Goal: Task Accomplishment & Management: Manage account settings

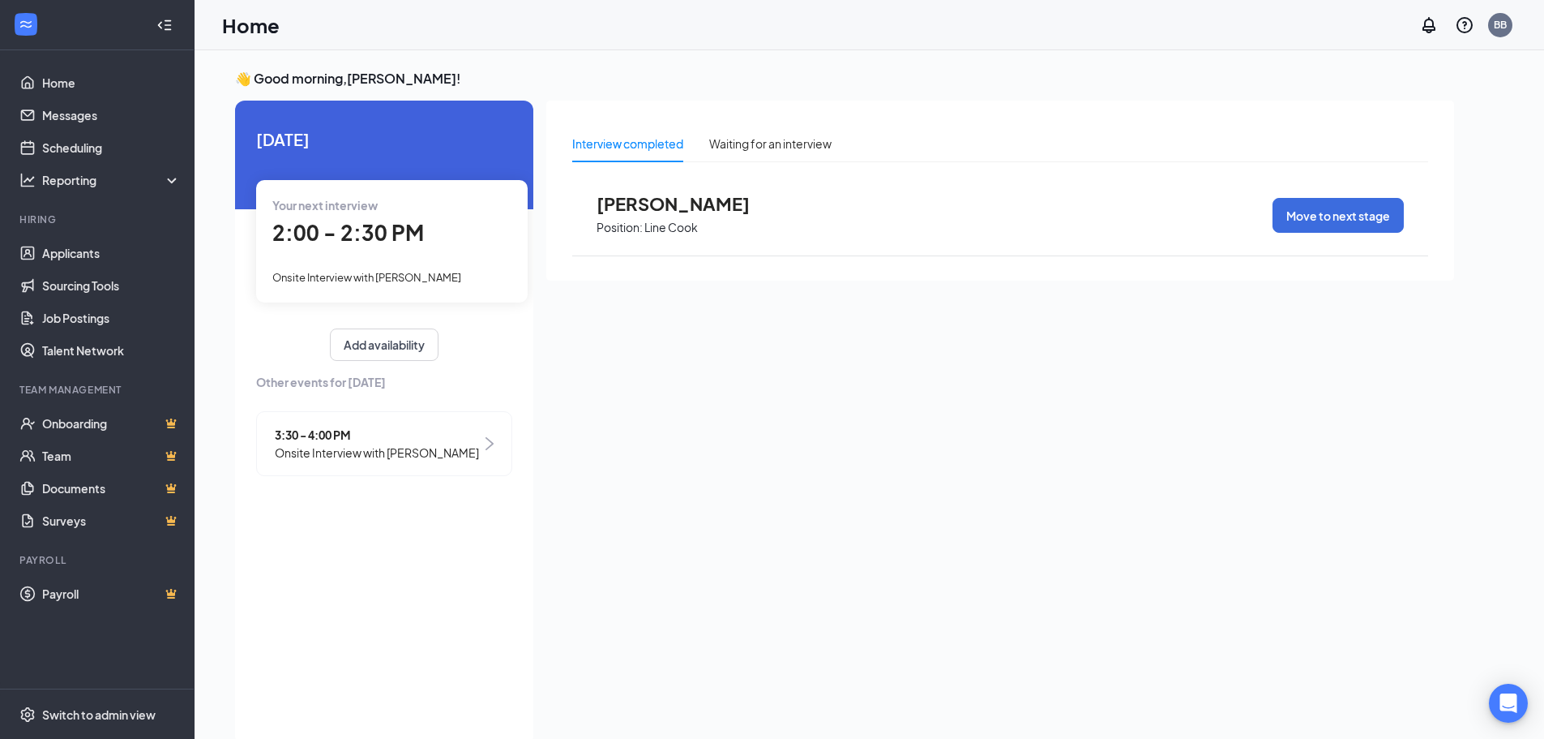
click at [688, 208] on span "[PERSON_NAME]" at bounding box center [686, 203] width 178 height 21
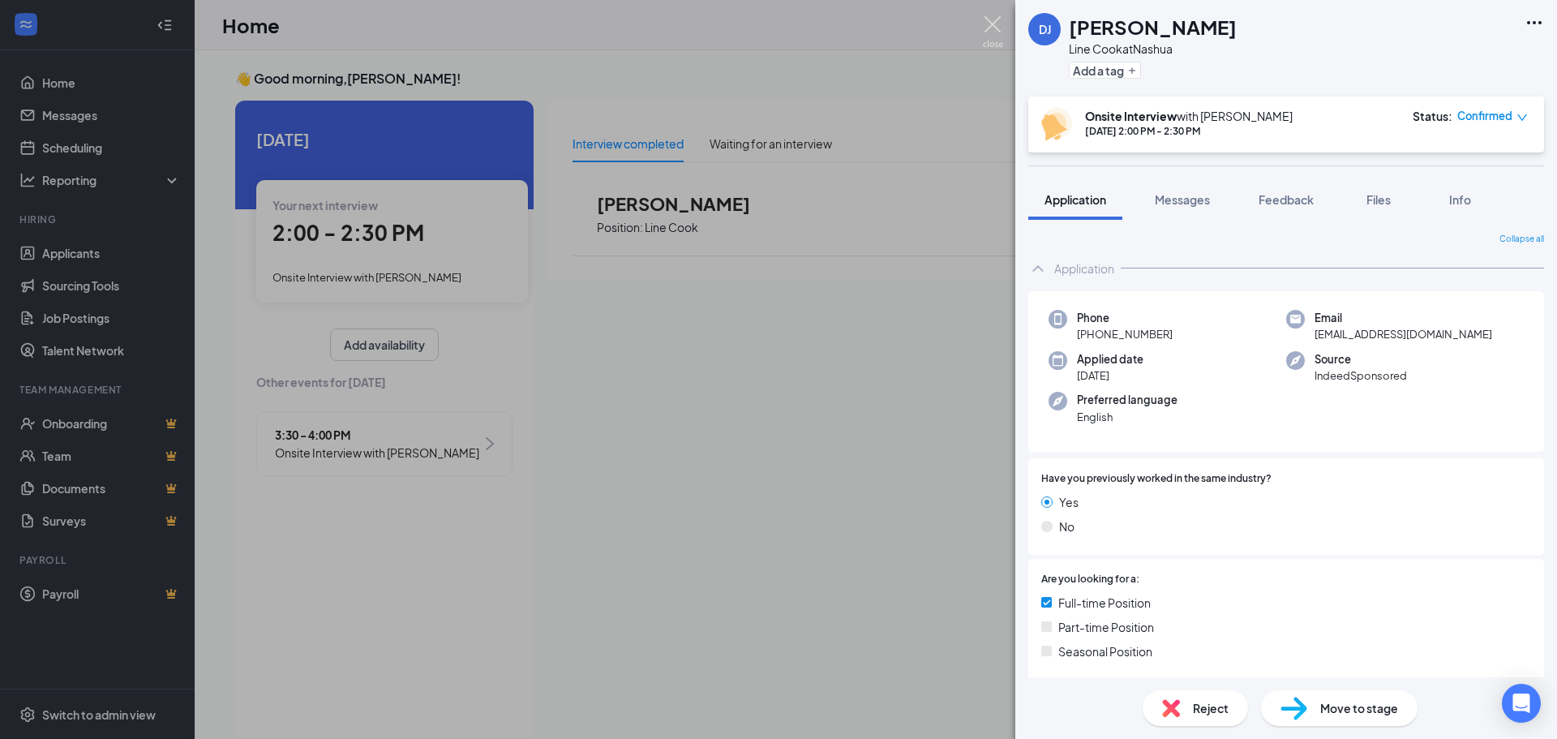
click at [989, 22] on img at bounding box center [993, 32] width 20 height 32
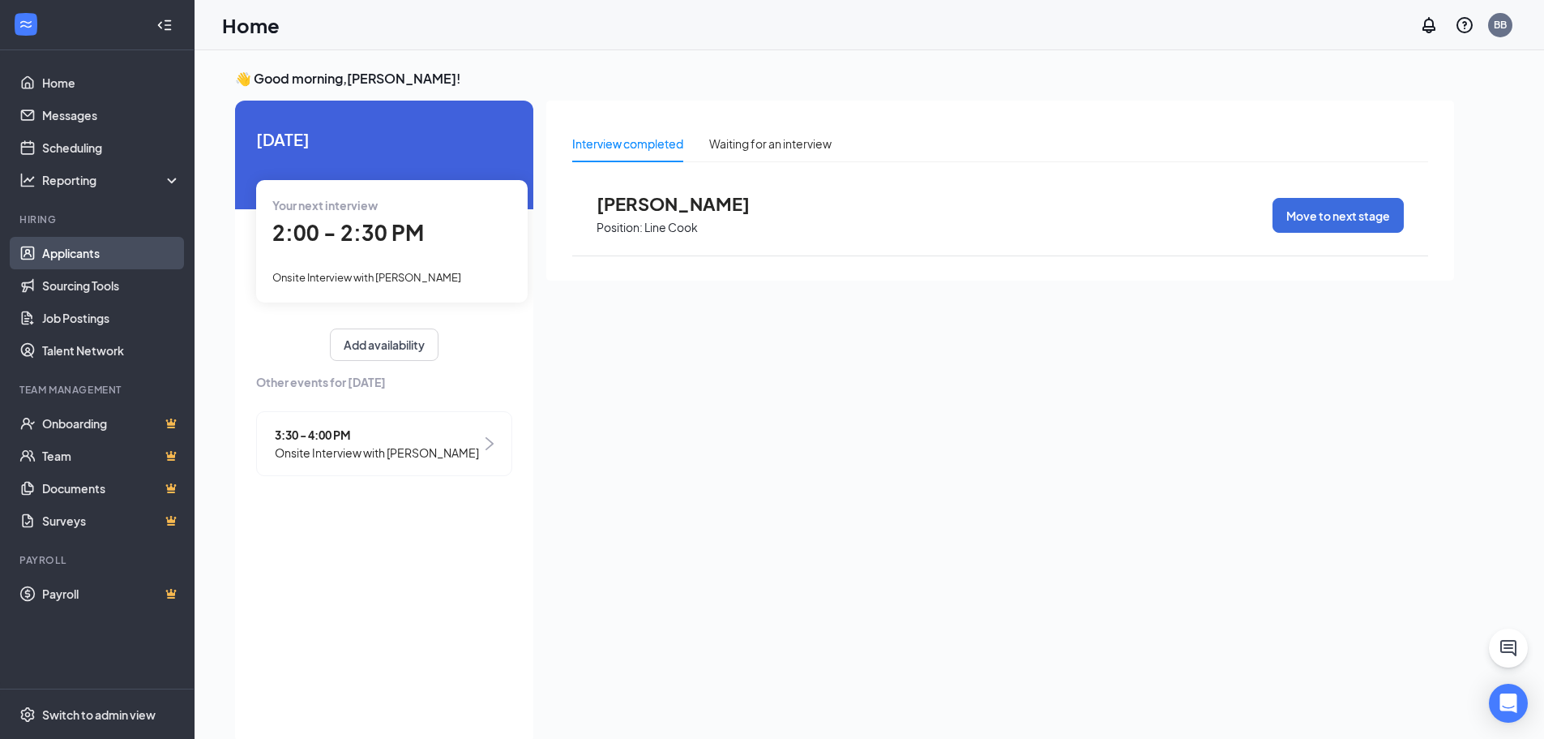
click at [58, 251] on link "Applicants" at bounding box center [111, 253] width 139 height 32
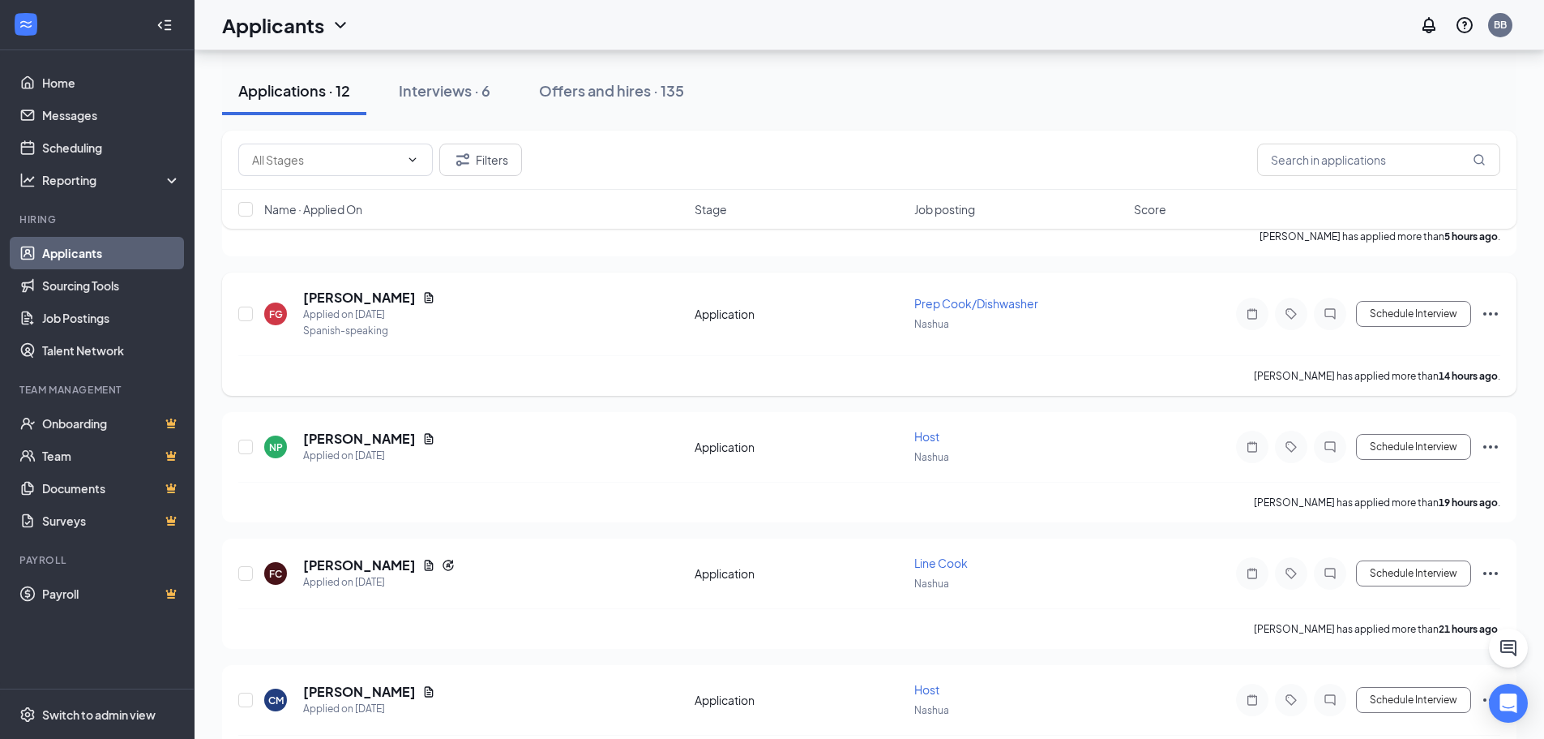
scroll to position [324, 0]
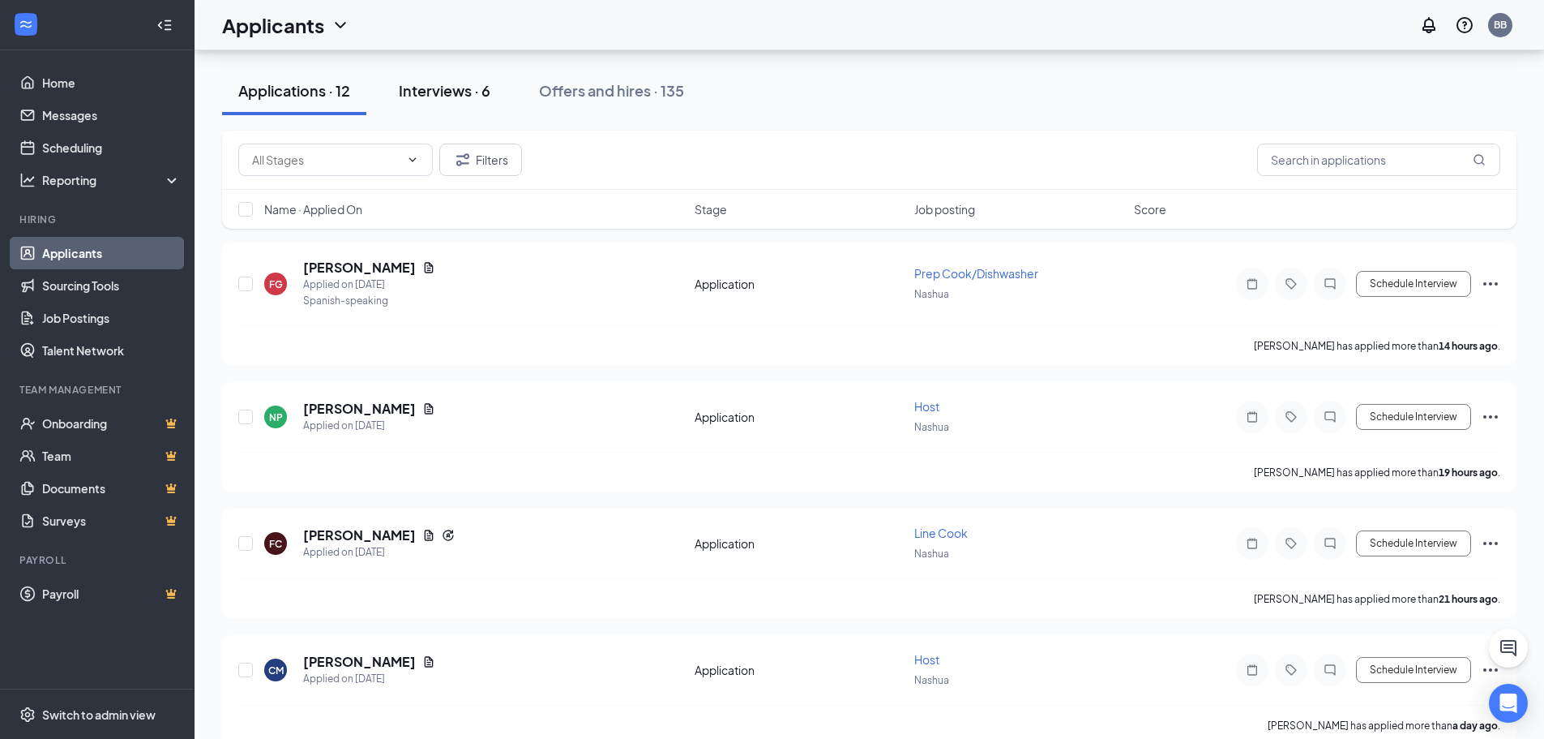
click at [452, 96] on div "Interviews · 6" at bounding box center [445, 90] width 92 height 20
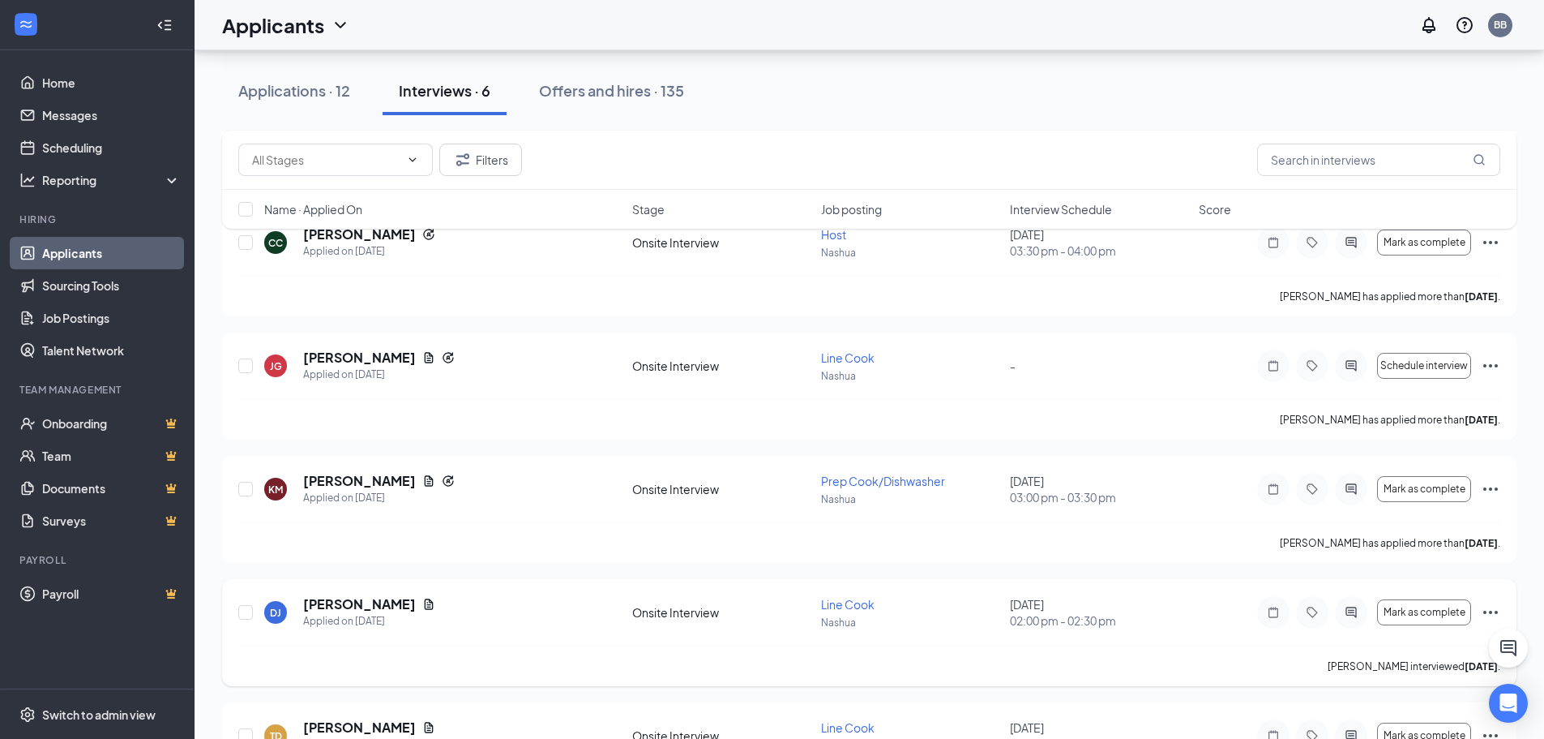
scroll to position [318, 0]
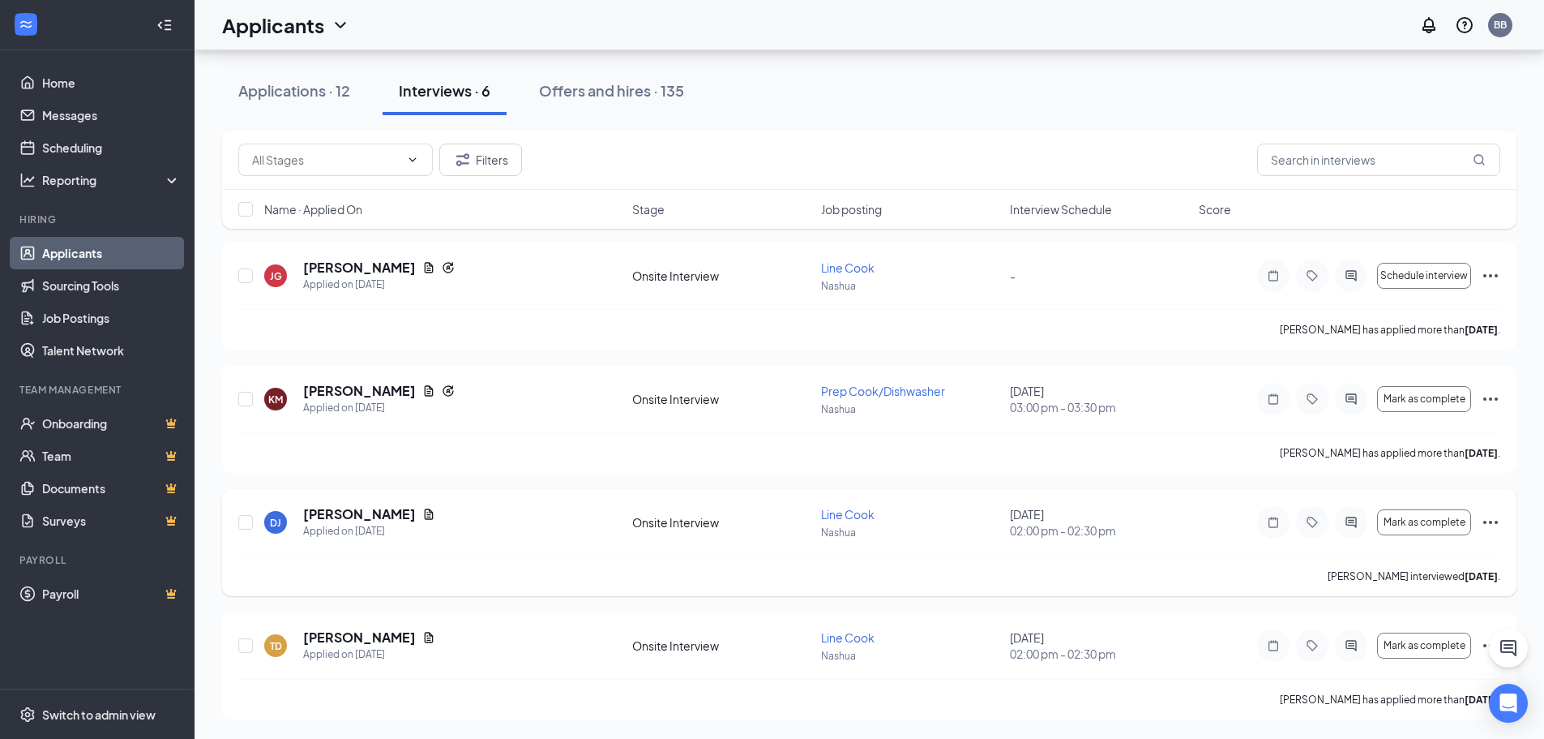
click at [1489, 519] on icon "Ellipses" at bounding box center [1490, 521] width 19 height 19
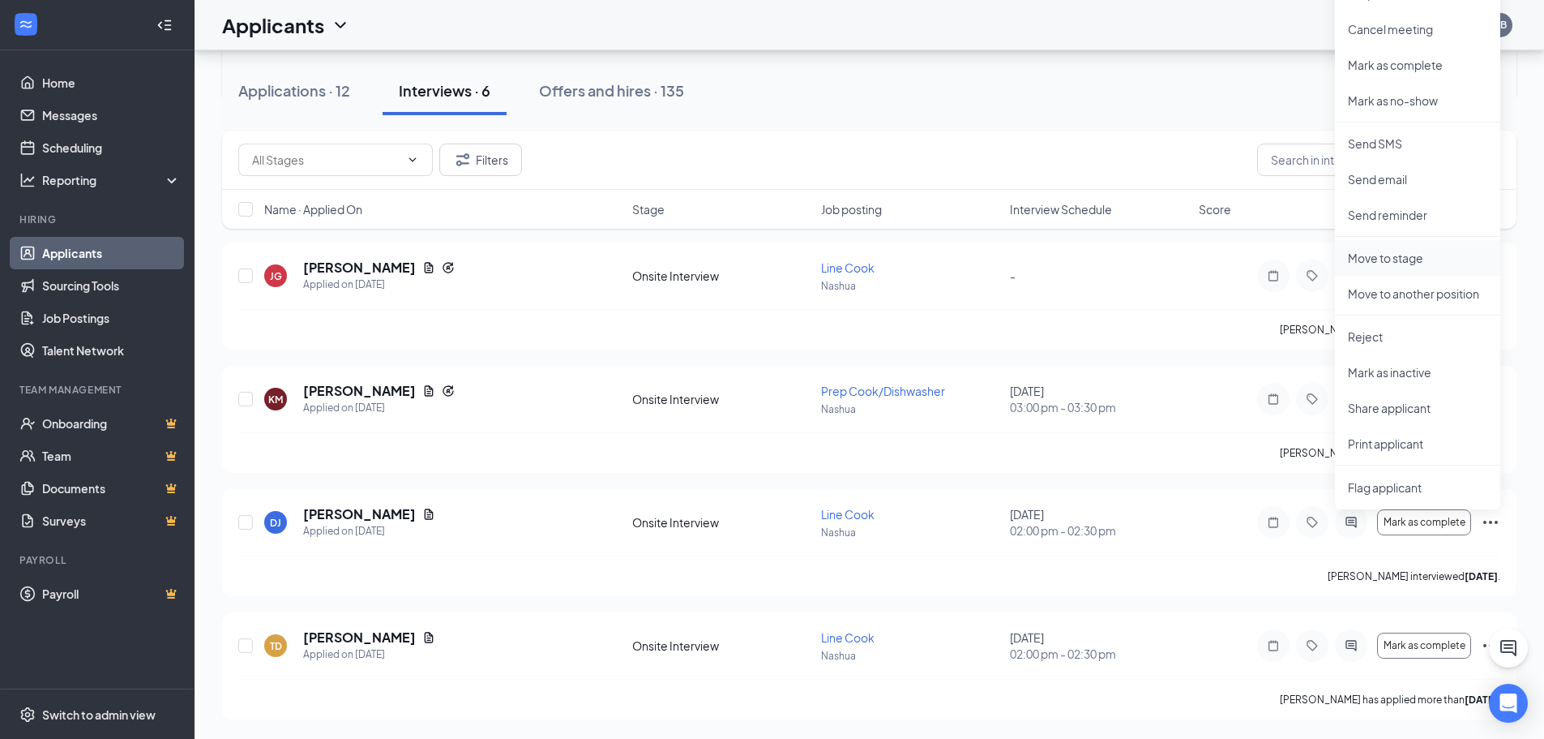
click at [1399, 262] on p "Move to stage" at bounding box center [1417, 258] width 139 height 16
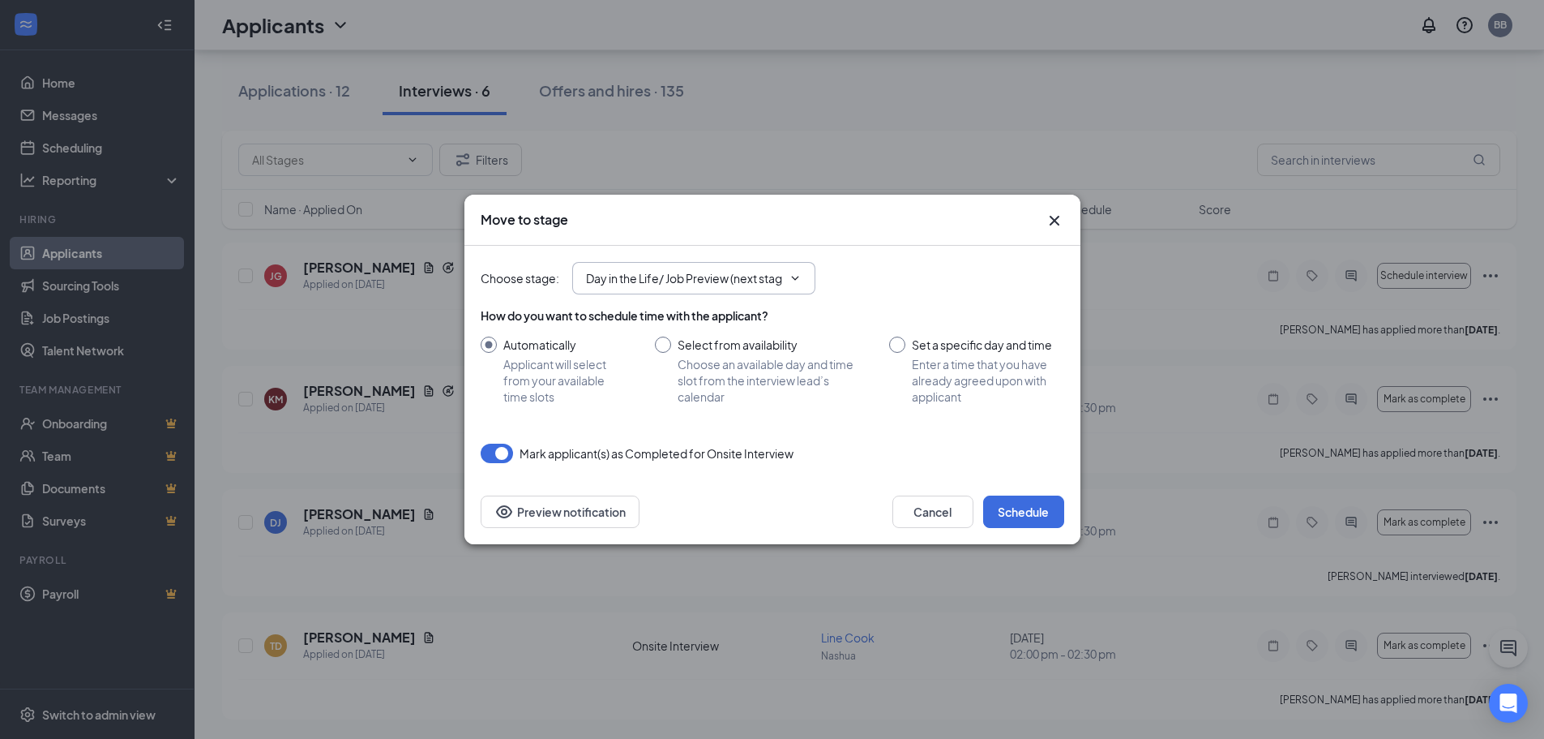
click at [798, 280] on icon "ChevronDown" at bounding box center [795, 278] width 13 height 13
click at [795, 274] on icon "ChevronDown" at bounding box center [795, 278] width 13 height 13
click at [793, 275] on icon "ChevronDown" at bounding box center [795, 278] width 13 height 13
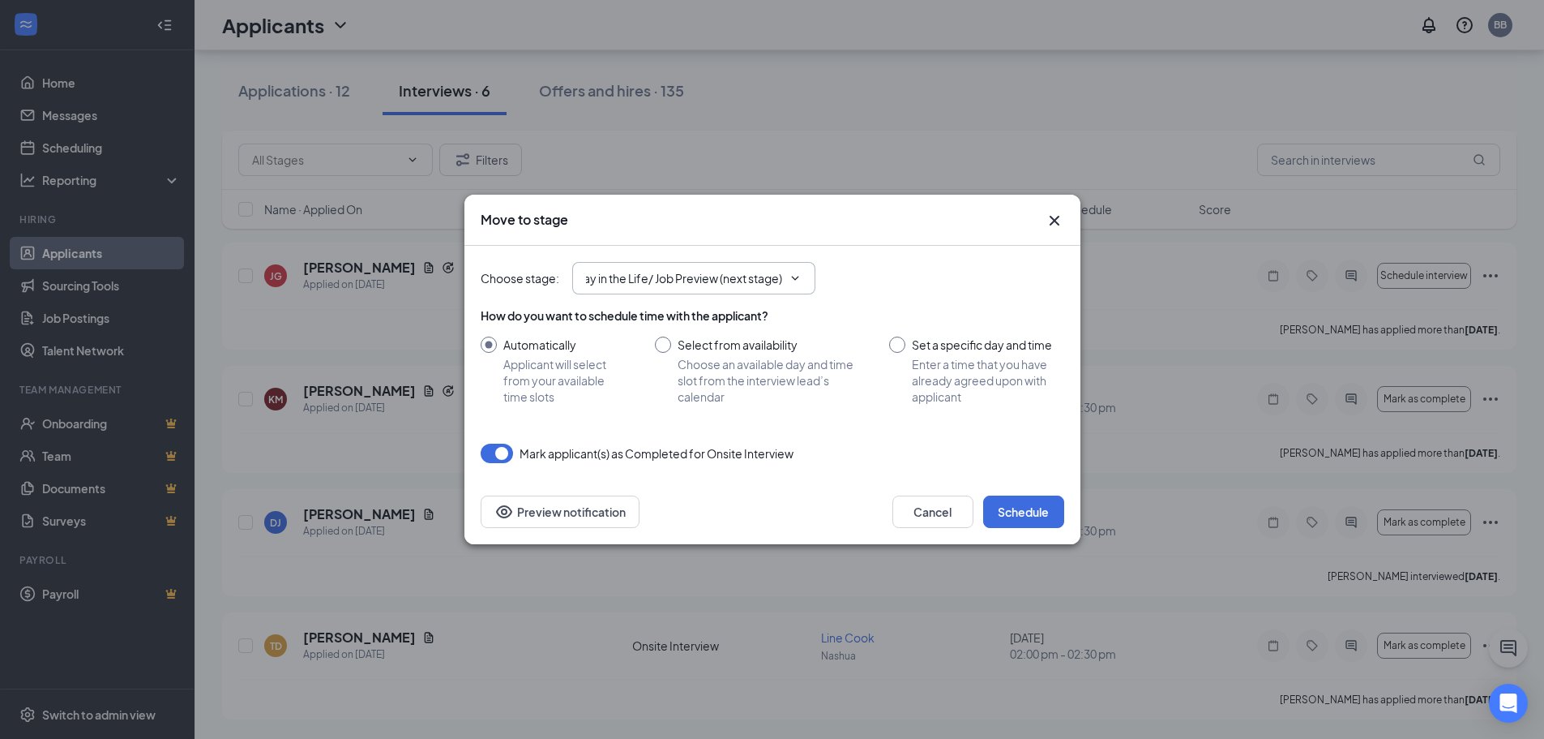
click at [713, 272] on input "Day in the Life/ Job Preview (next stage)" at bounding box center [684, 278] width 196 height 18
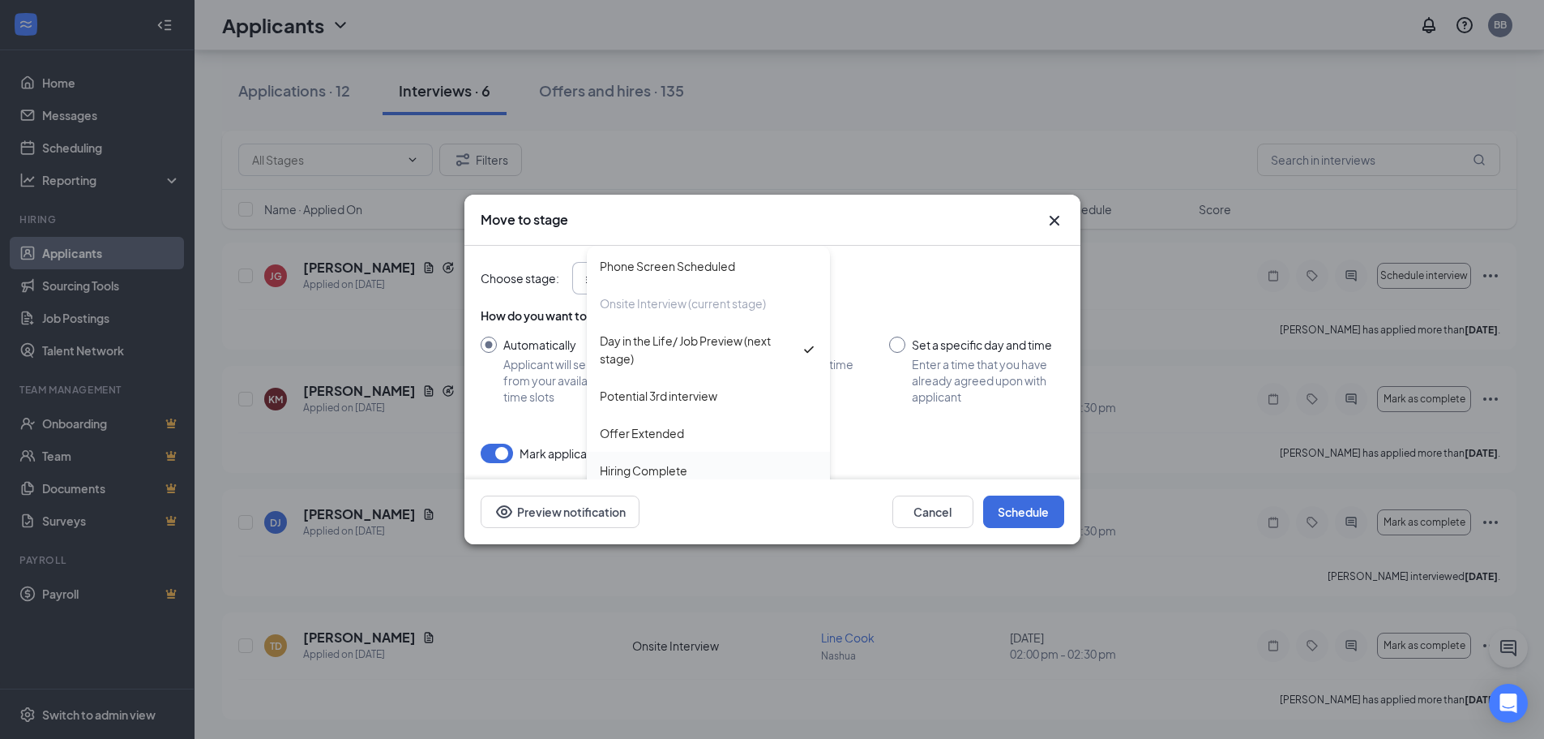
scroll to position [0, 0]
click at [735, 455] on div "Hiring Complete" at bounding box center [708, 470] width 243 height 37
type input "Hiring Complete"
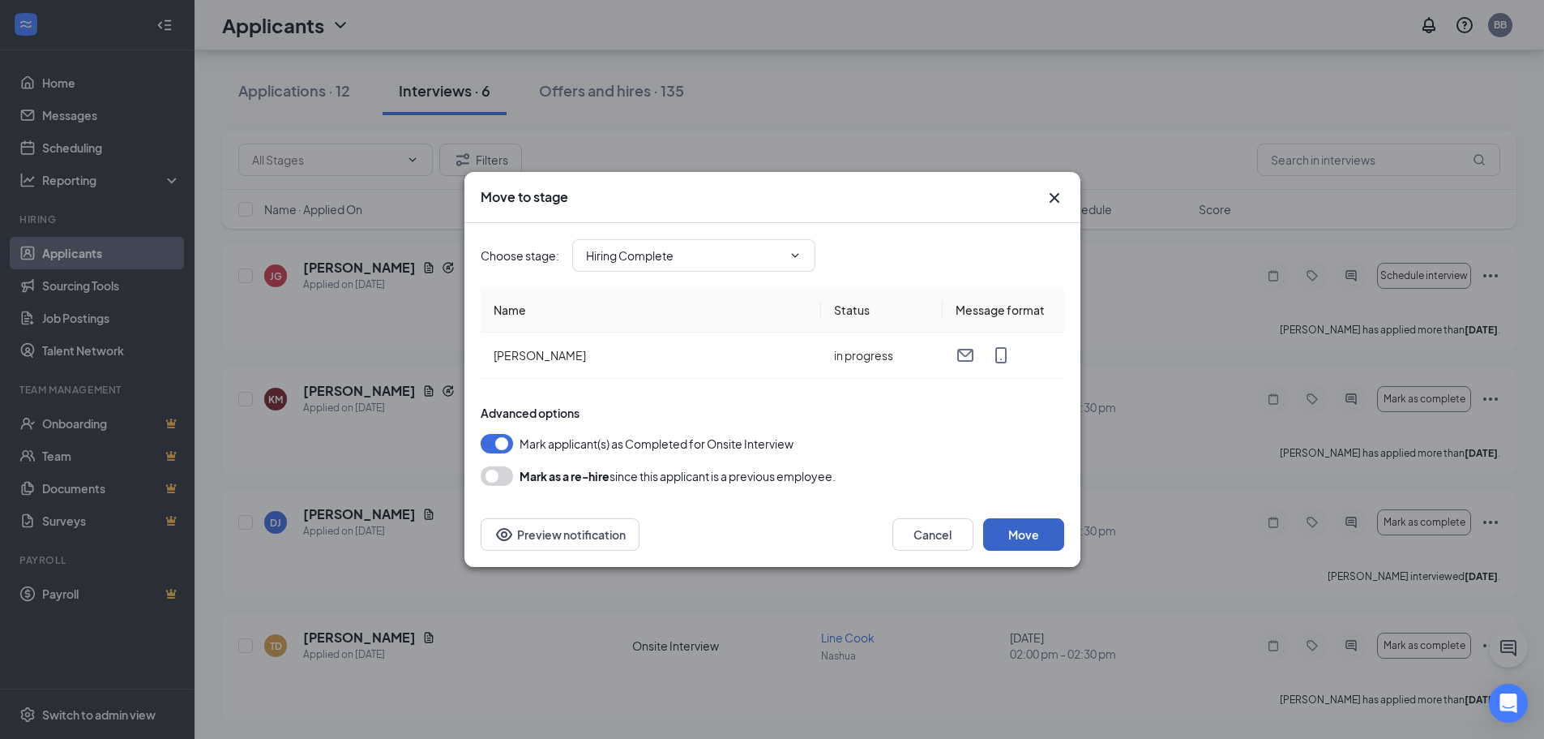
click at [1025, 534] on button "Move" at bounding box center [1023, 534] width 81 height 32
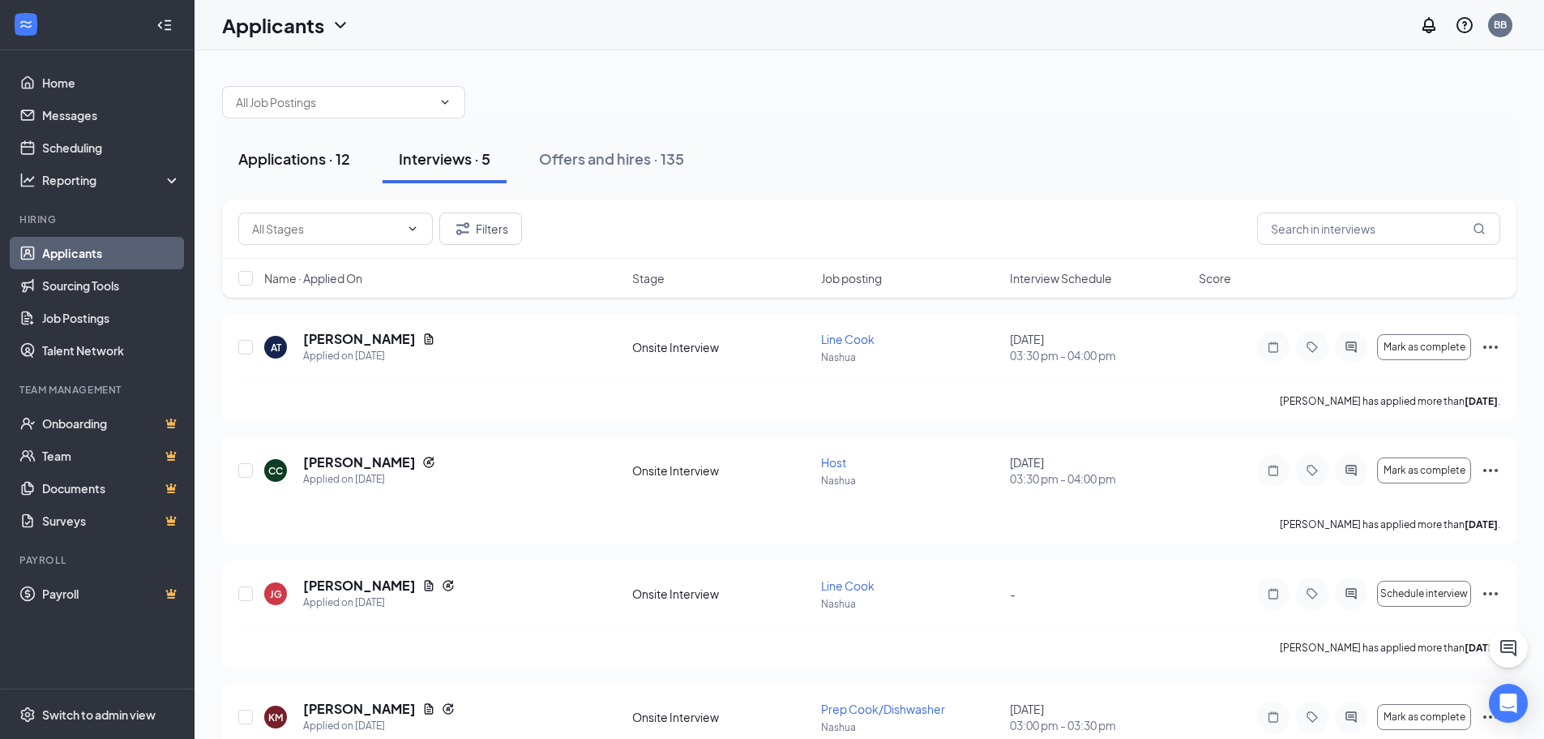
click at [313, 158] on div "Applications · 12" at bounding box center [294, 158] width 112 height 20
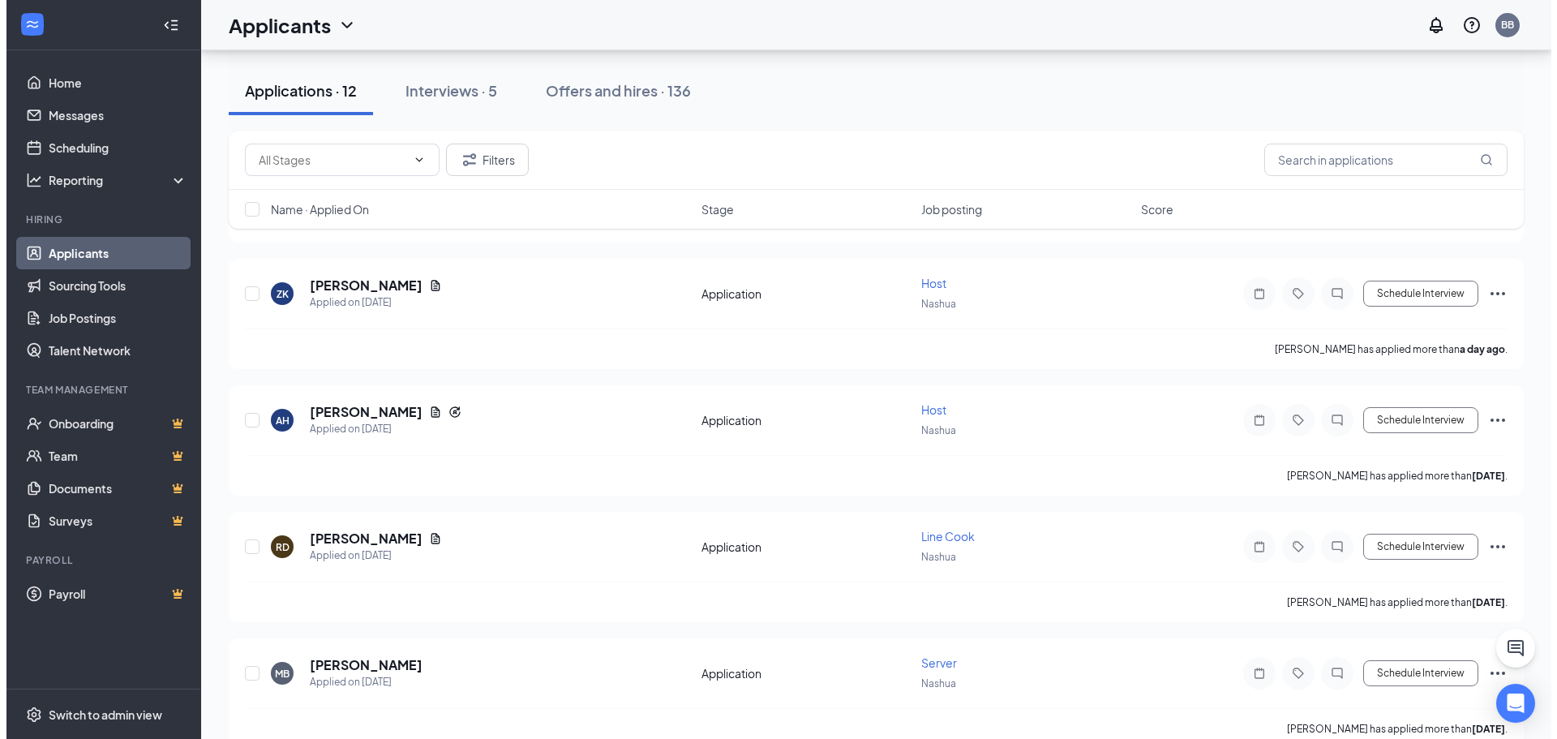
scroll to position [1109, 0]
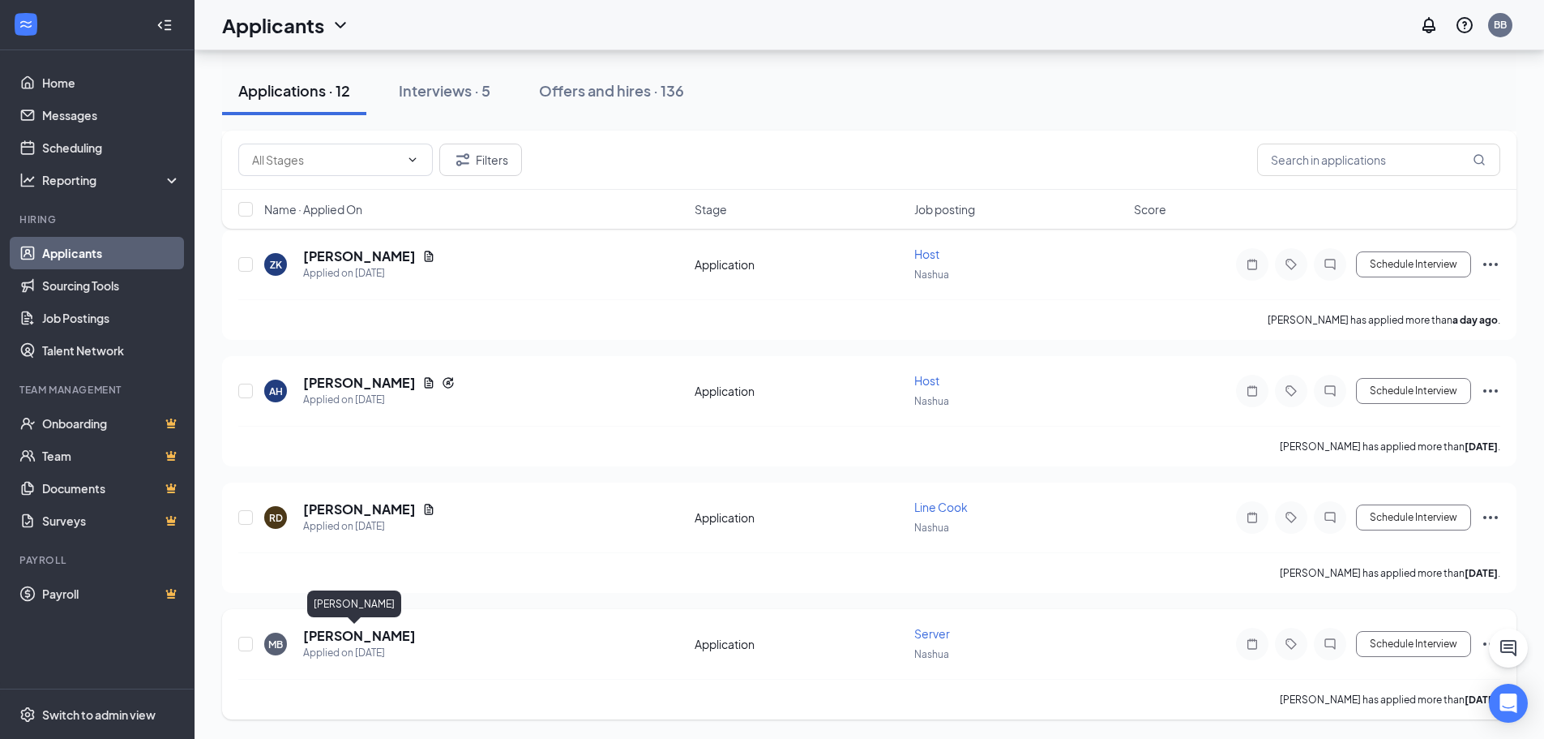
click at [361, 632] on h5 "[PERSON_NAME]" at bounding box center [359, 636] width 113 height 18
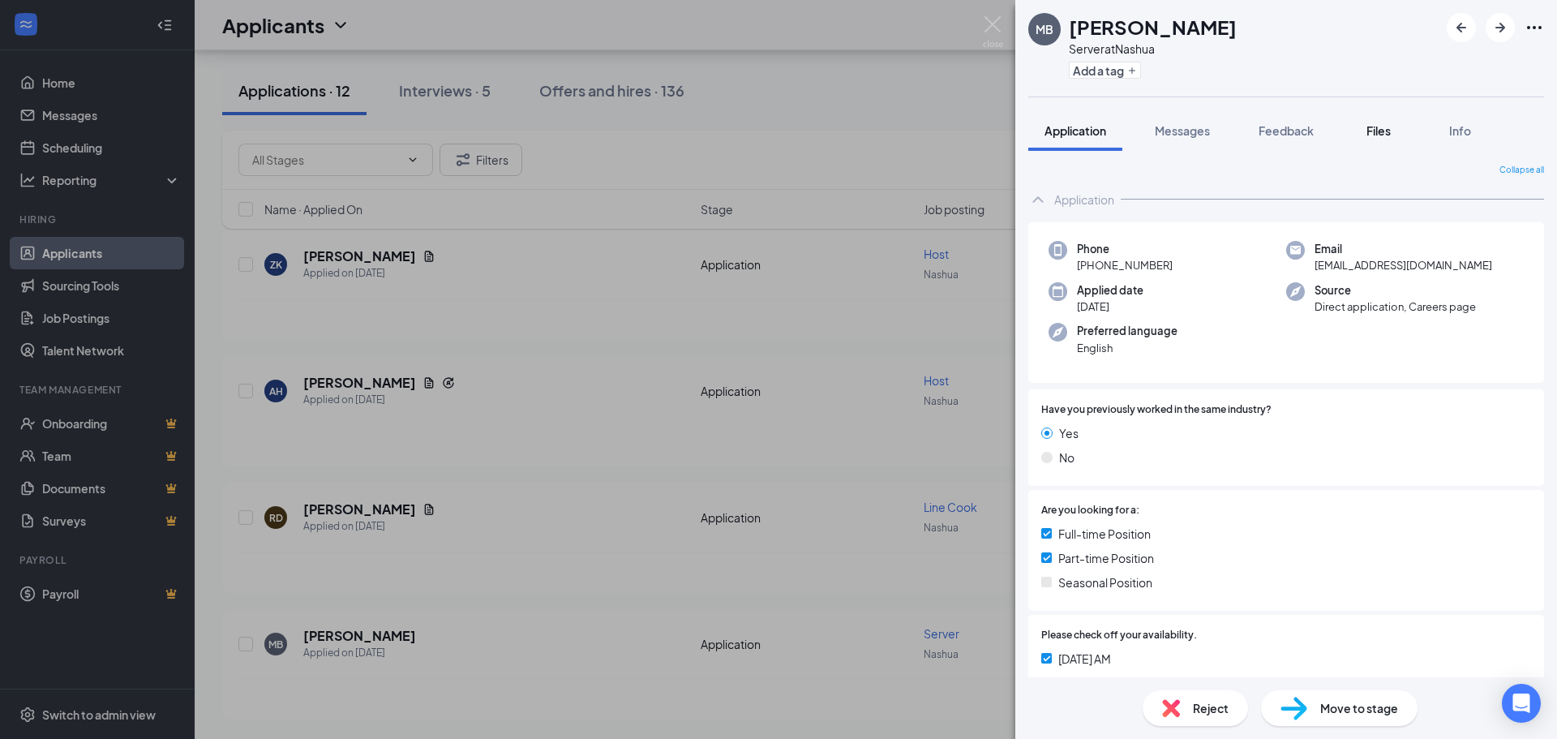
click at [1398, 127] on button "Files" at bounding box center [1378, 130] width 65 height 41
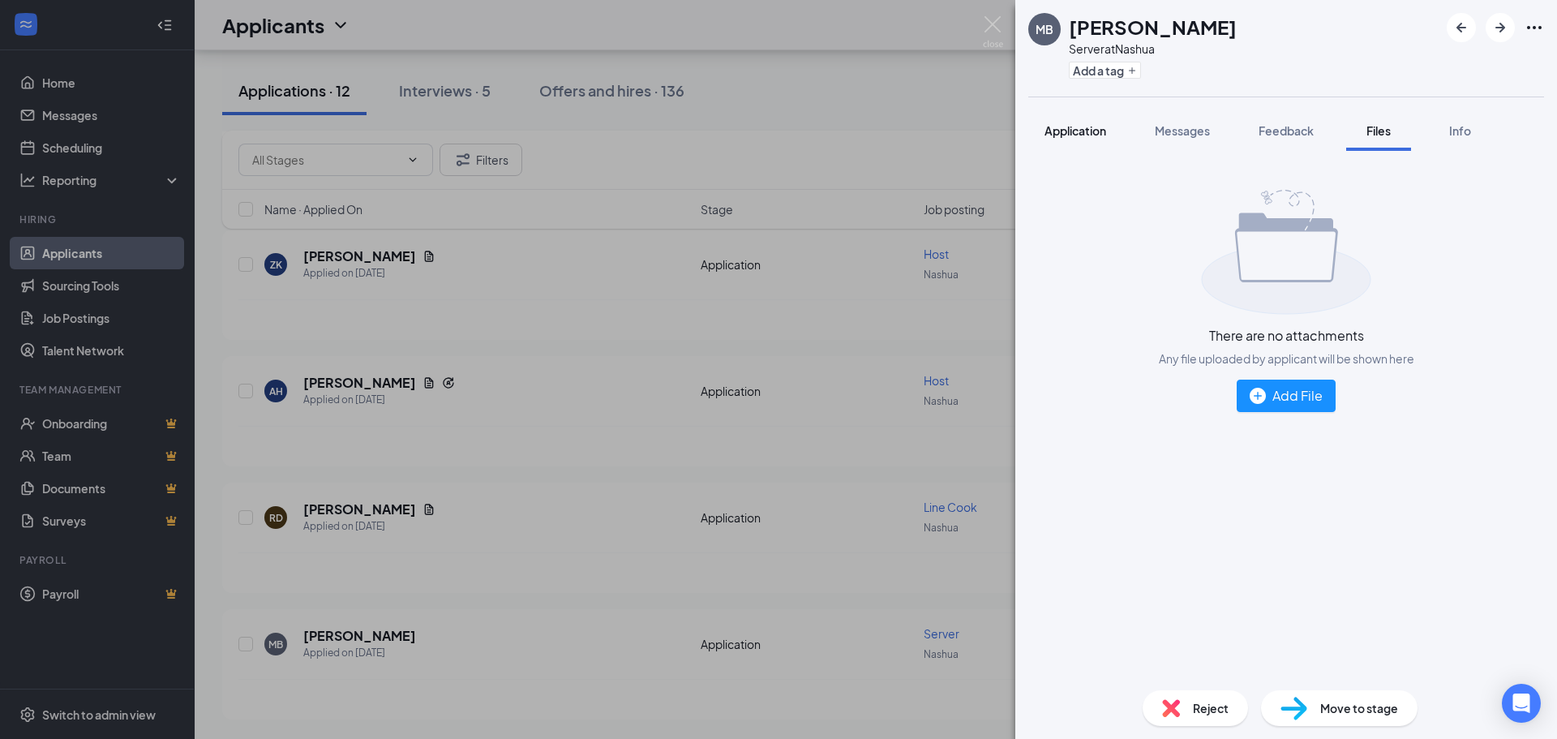
click at [1106, 135] on span "Application" at bounding box center [1075, 130] width 62 height 15
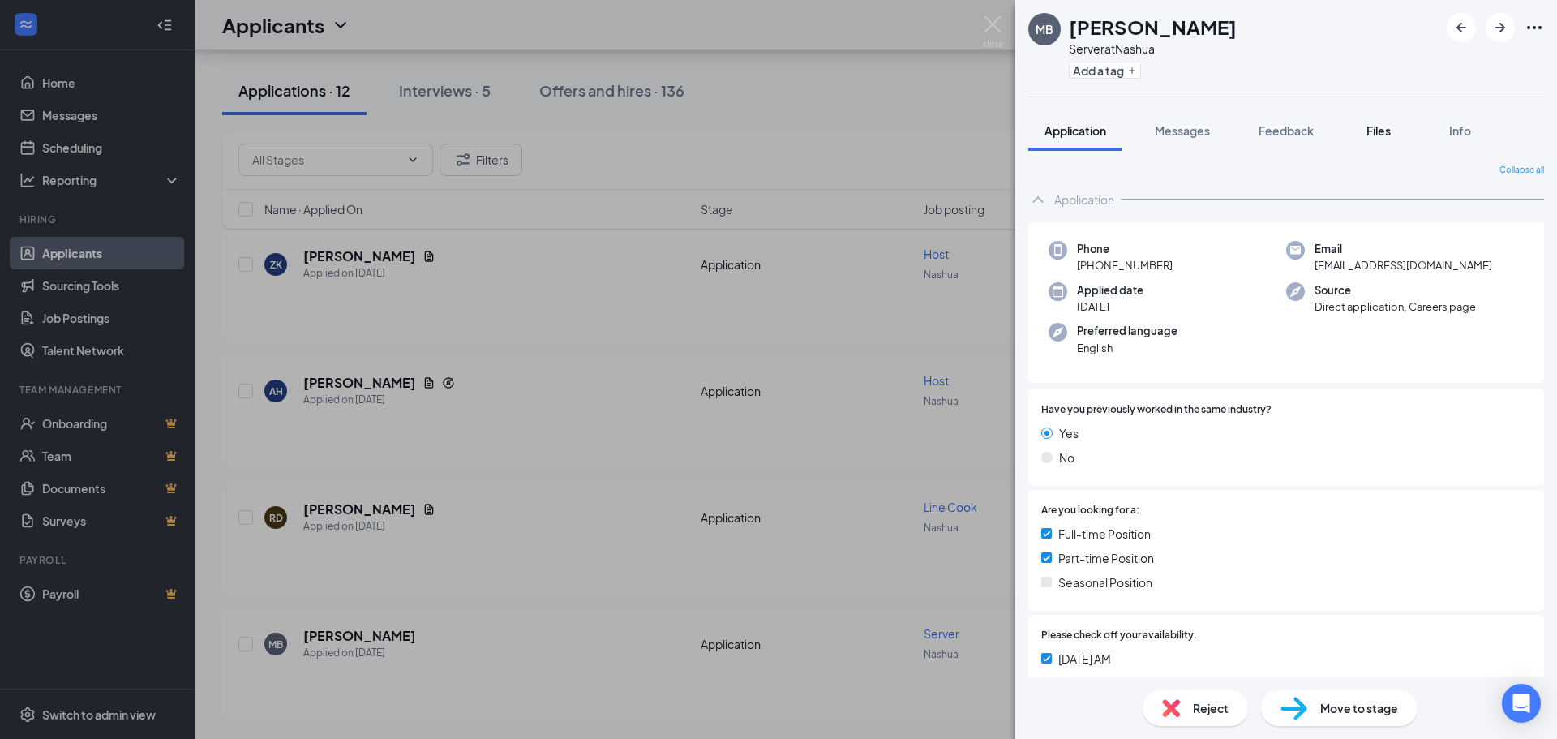
click at [1373, 132] on span "Files" at bounding box center [1378, 130] width 24 height 15
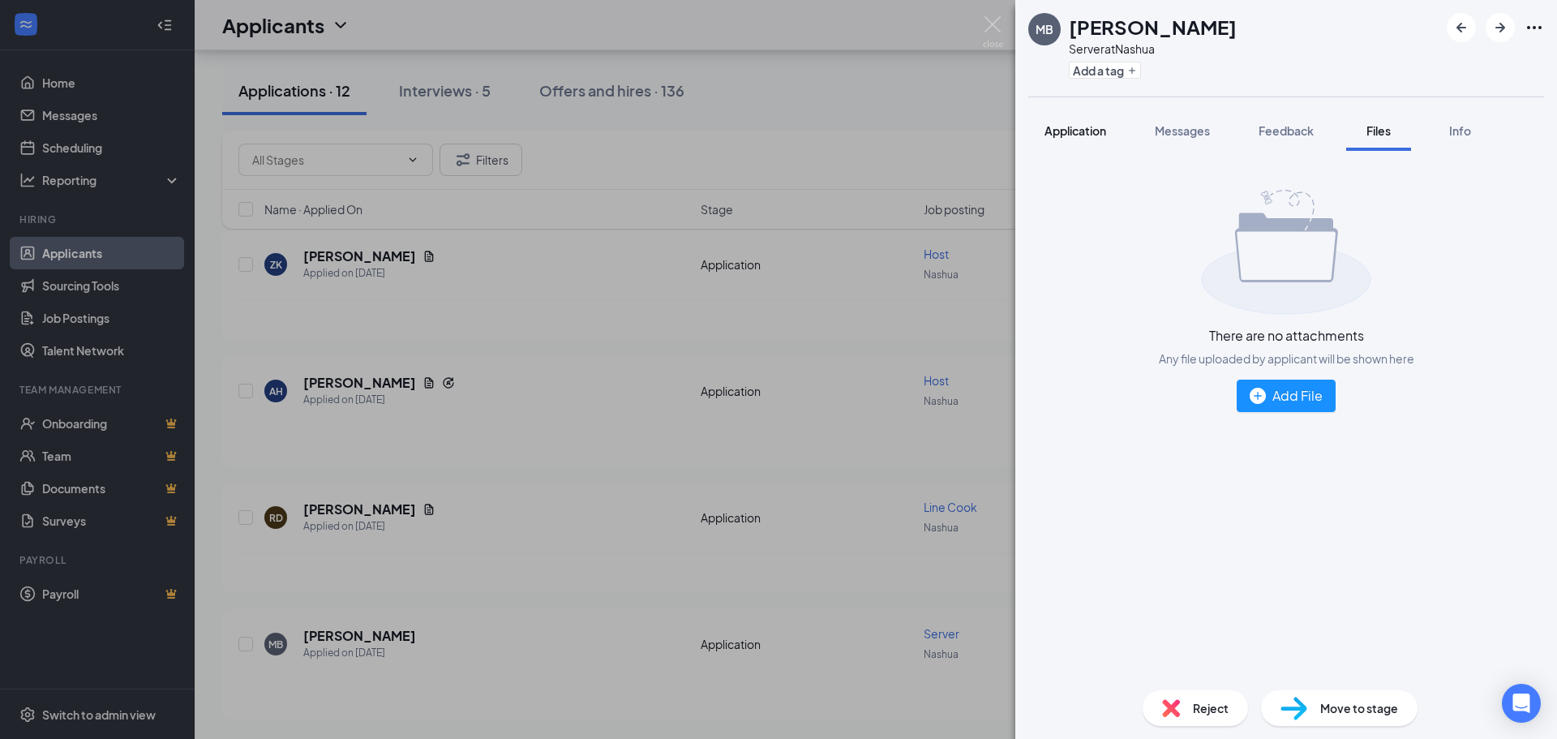
click at [1086, 131] on span "Application" at bounding box center [1075, 130] width 62 height 15
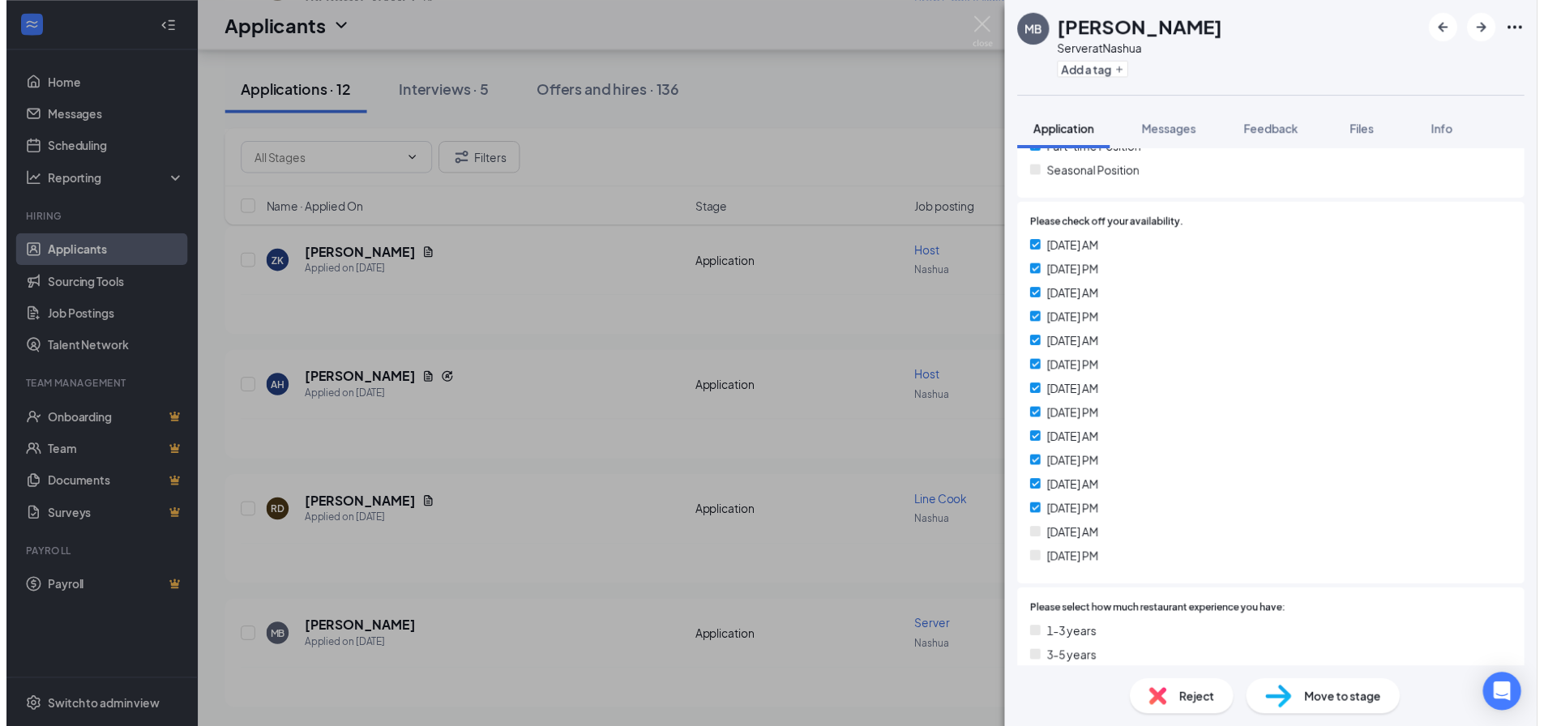
scroll to position [452, 0]
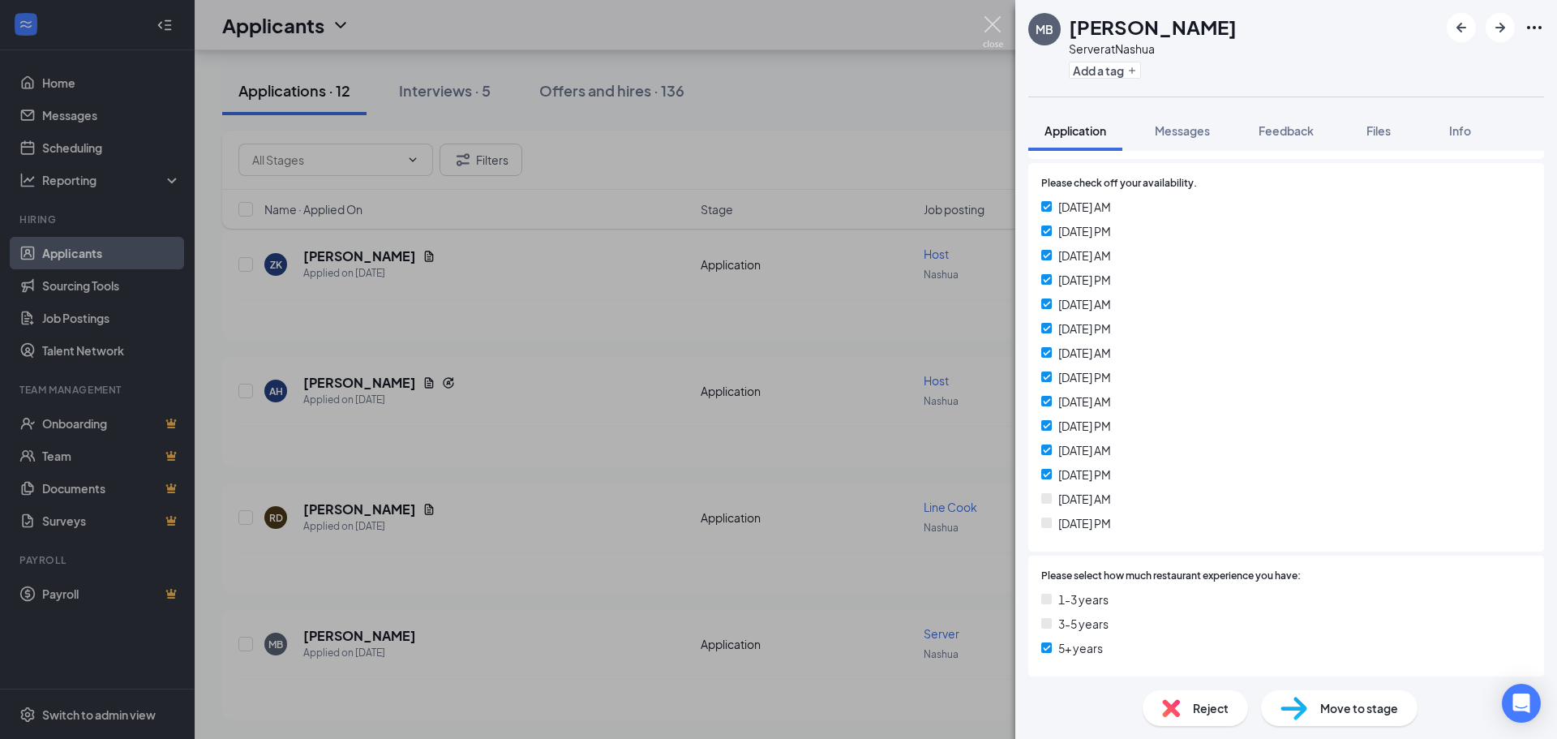
click at [995, 24] on img at bounding box center [993, 32] width 20 height 32
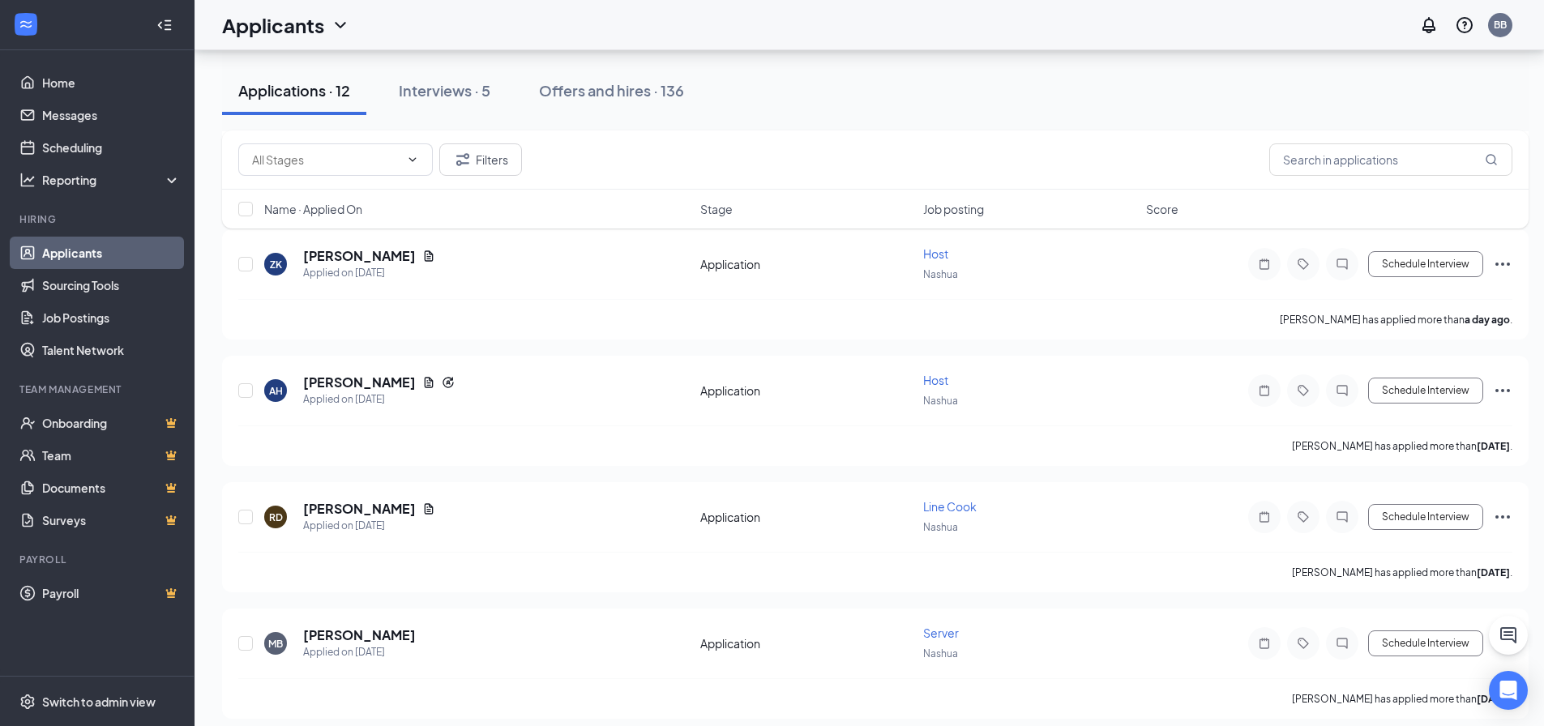
click at [911, 71] on div "Applications · 12 Interviews · 5 Offers and hires · 136" at bounding box center [875, 90] width 1307 height 49
